Goal: Task Accomplishment & Management: Manage account settings

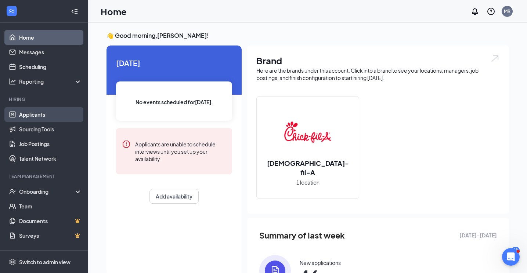
click at [25, 117] on link "Applicants" at bounding box center [50, 114] width 63 height 15
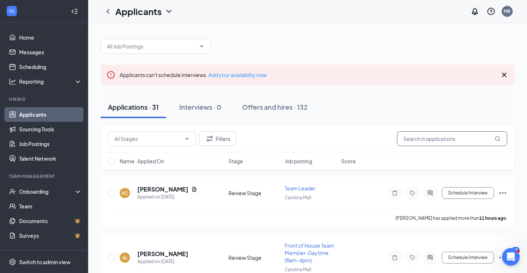
click at [437, 141] on input "text" at bounding box center [452, 138] width 110 height 15
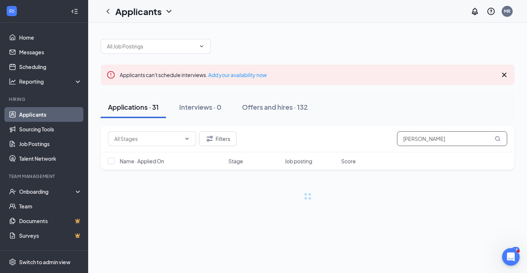
type input "[PERSON_NAME]"
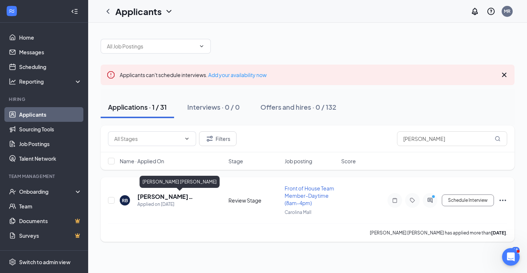
click at [160, 196] on h5 "[PERSON_NAME] [PERSON_NAME]" at bounding box center [172, 197] width 71 height 8
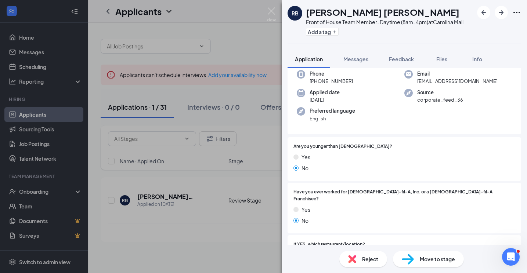
scroll to position [37, 0]
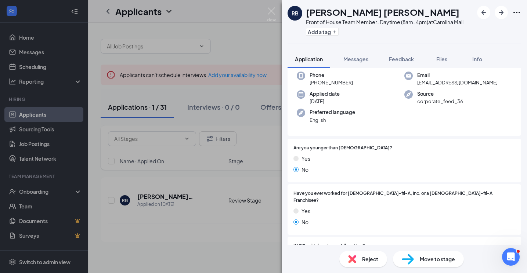
click at [433, 258] on span "Move to stage" at bounding box center [437, 259] width 35 height 8
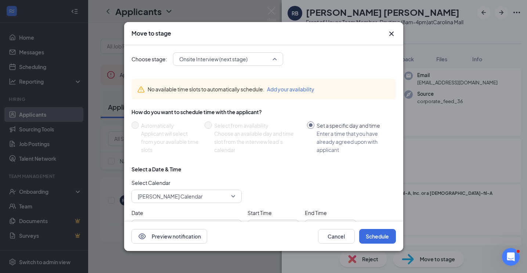
click at [252, 58] on span "Onsite Interview (next stage)" at bounding box center [224, 59] width 91 height 11
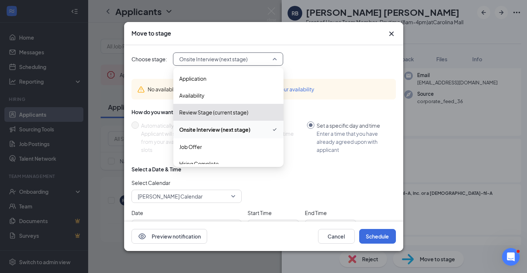
scroll to position [8, 0]
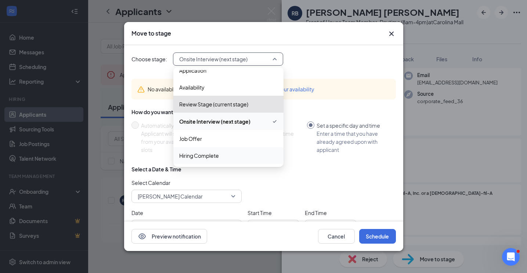
click at [215, 158] on span "Hiring Complete" at bounding box center [199, 156] width 40 height 8
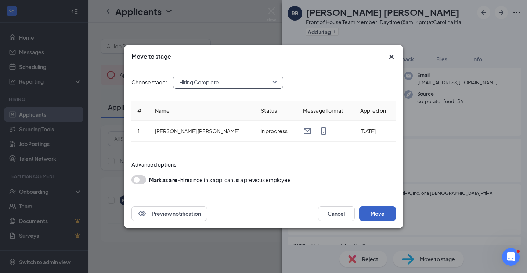
click at [389, 213] on button "Move" at bounding box center [377, 213] width 37 height 15
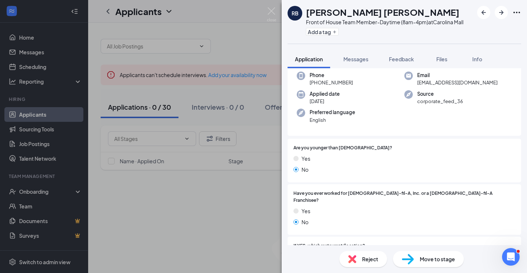
click at [271, 14] on img at bounding box center [271, 14] width 9 height 14
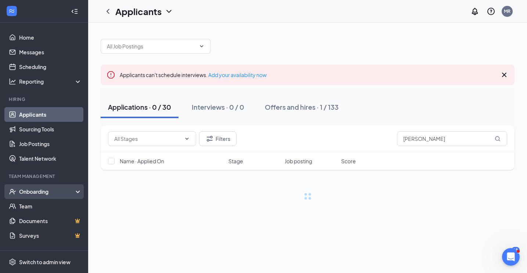
click at [45, 190] on div "Onboarding" at bounding box center [47, 191] width 57 height 7
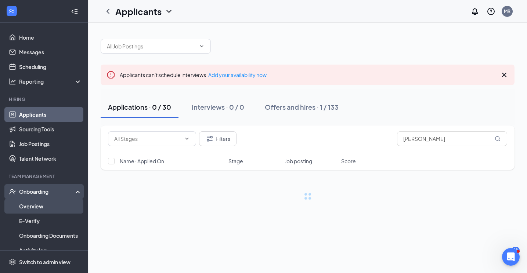
click at [50, 206] on link "Overview" at bounding box center [50, 206] width 63 height 15
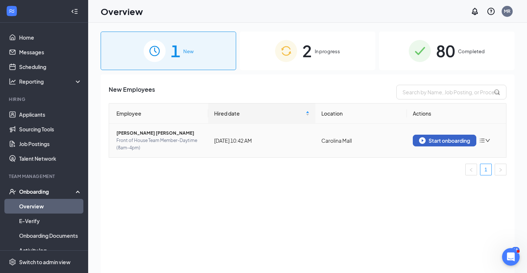
click at [454, 143] on div "Start onboarding" at bounding box center [444, 140] width 51 height 7
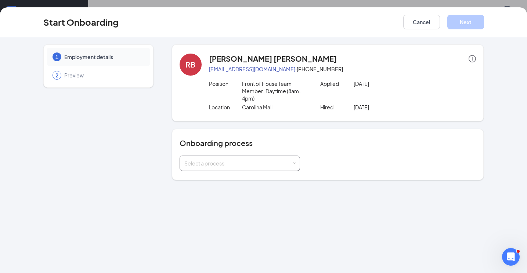
click at [238, 162] on div "Select a process" at bounding box center [238, 163] width 108 height 7
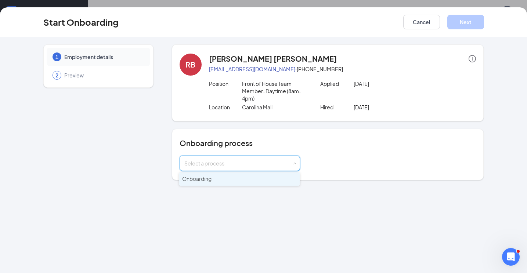
click at [230, 185] on div "1 Employment details 2 Preview [PERSON_NAME] [EMAIL_ADDRESS][DOMAIN_NAME] · [PH…" at bounding box center [263, 155] width 527 height 236
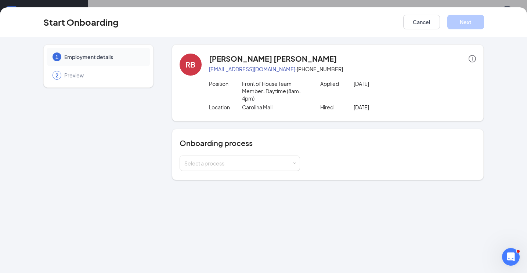
click at [230, 184] on div "1 Employment details 2 Preview [PERSON_NAME] [EMAIL_ADDRESS][DOMAIN_NAME] · [PH…" at bounding box center [263, 155] width 527 height 236
click at [231, 168] on div "Select a process" at bounding box center [239, 163] width 111 height 15
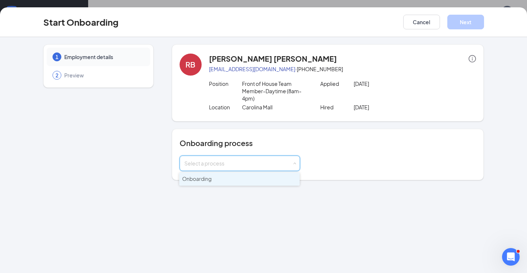
click at [231, 176] on li "Onboarding" at bounding box center [239, 179] width 120 height 13
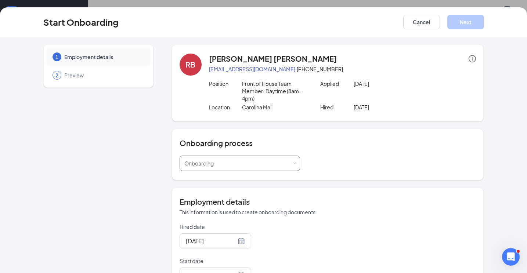
scroll to position [58, 0]
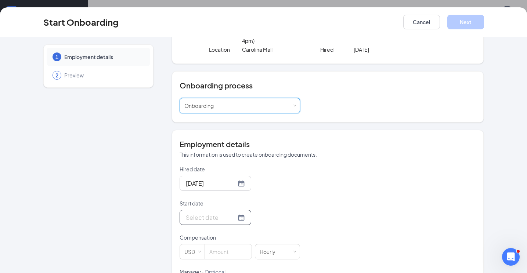
click at [236, 217] on div at bounding box center [216, 217] width 72 height 15
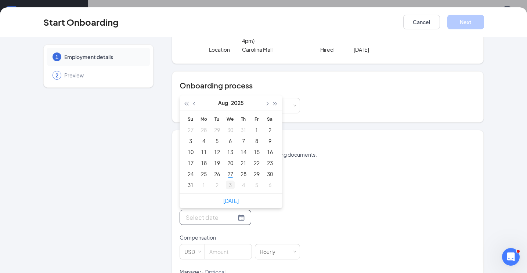
type input "[DATE]"
click at [230, 182] on div "3" at bounding box center [230, 185] width 9 height 9
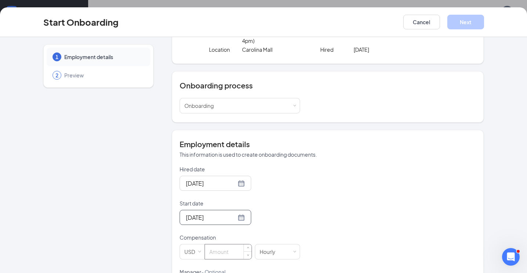
click at [230, 247] on input at bounding box center [228, 252] width 47 height 15
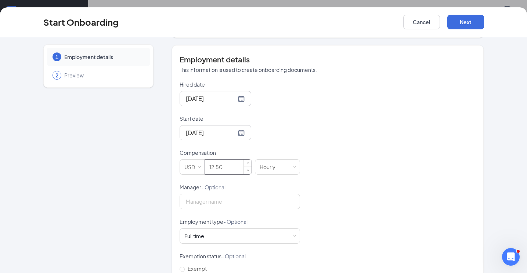
scroll to position [145, 0]
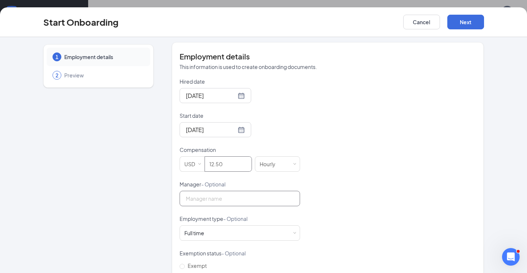
type input "12.5"
click at [225, 200] on input "Manager - Optional" at bounding box center [240, 198] width 120 height 15
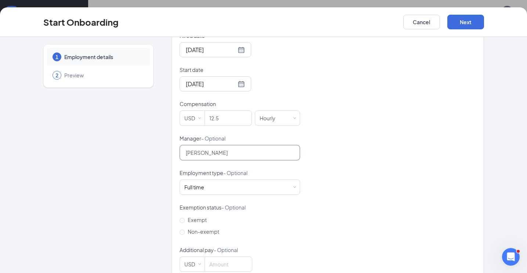
scroll to position [207, 0]
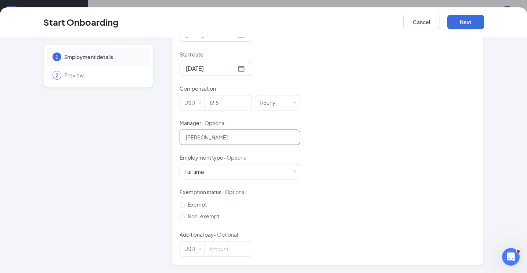
type input "[PERSON_NAME]"
click at [229, 181] on form "Hired date [DATE] Start date [DATE] [DATE] Su Mo Tu We Th Fr Sa 31 1 2 3 4 5 6 …" at bounding box center [240, 137] width 120 height 240
click at [229, 170] on div "Full time Works 30+ hours per week and is reasonably expected to work" at bounding box center [239, 171] width 111 height 15
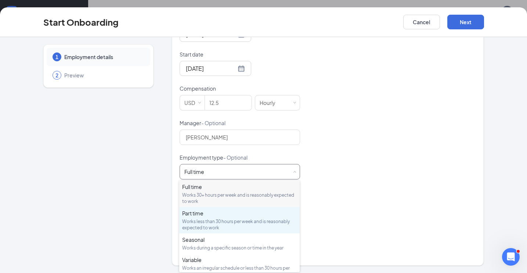
click at [218, 214] on div "Part time" at bounding box center [239, 213] width 115 height 7
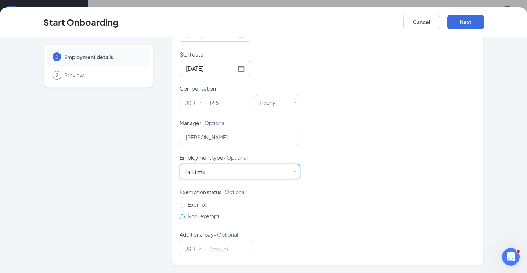
click at [182, 217] on input "Non-exempt" at bounding box center [182, 216] width 5 height 5
radio input "true"
click at [456, 19] on button "Next" at bounding box center [465, 22] width 37 height 15
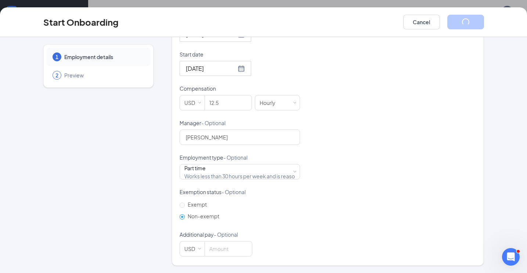
scroll to position [0, 0]
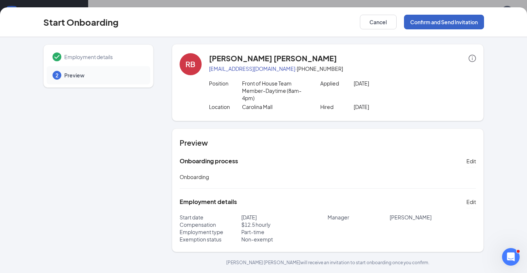
click at [457, 24] on button "Confirm and Send Invitation" at bounding box center [444, 22] width 80 height 15
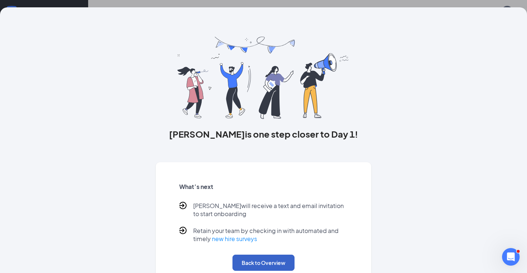
click at [281, 264] on button "Back to Overview" at bounding box center [263, 263] width 62 height 16
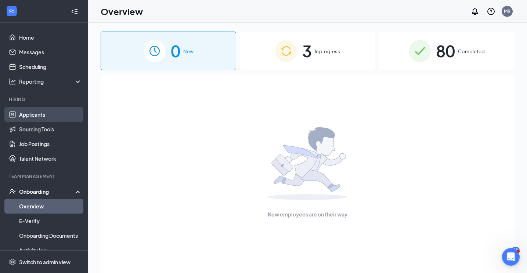
click at [54, 113] on link "Applicants" at bounding box center [50, 114] width 63 height 15
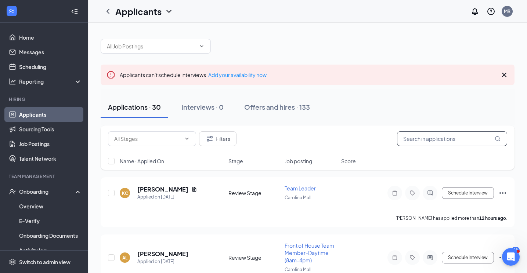
click at [463, 145] on input "text" at bounding box center [452, 138] width 110 height 15
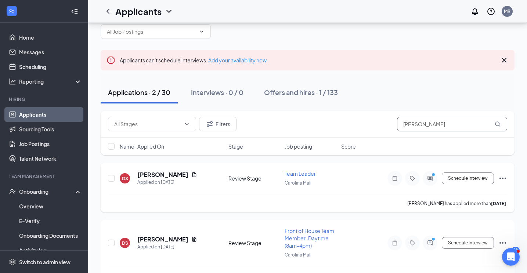
scroll to position [34, 0]
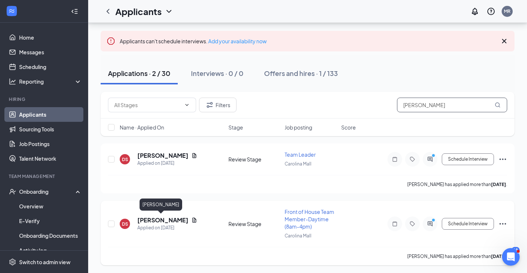
type input "[PERSON_NAME]"
click at [171, 219] on h5 "[PERSON_NAME]" at bounding box center [162, 220] width 51 height 8
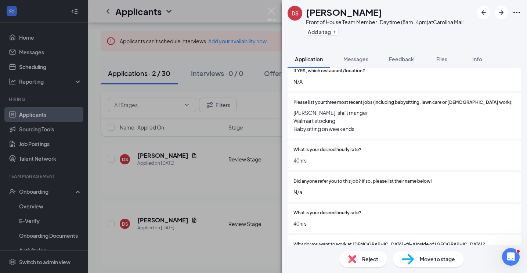
scroll to position [234, 0]
